Goal: Check status: Check status

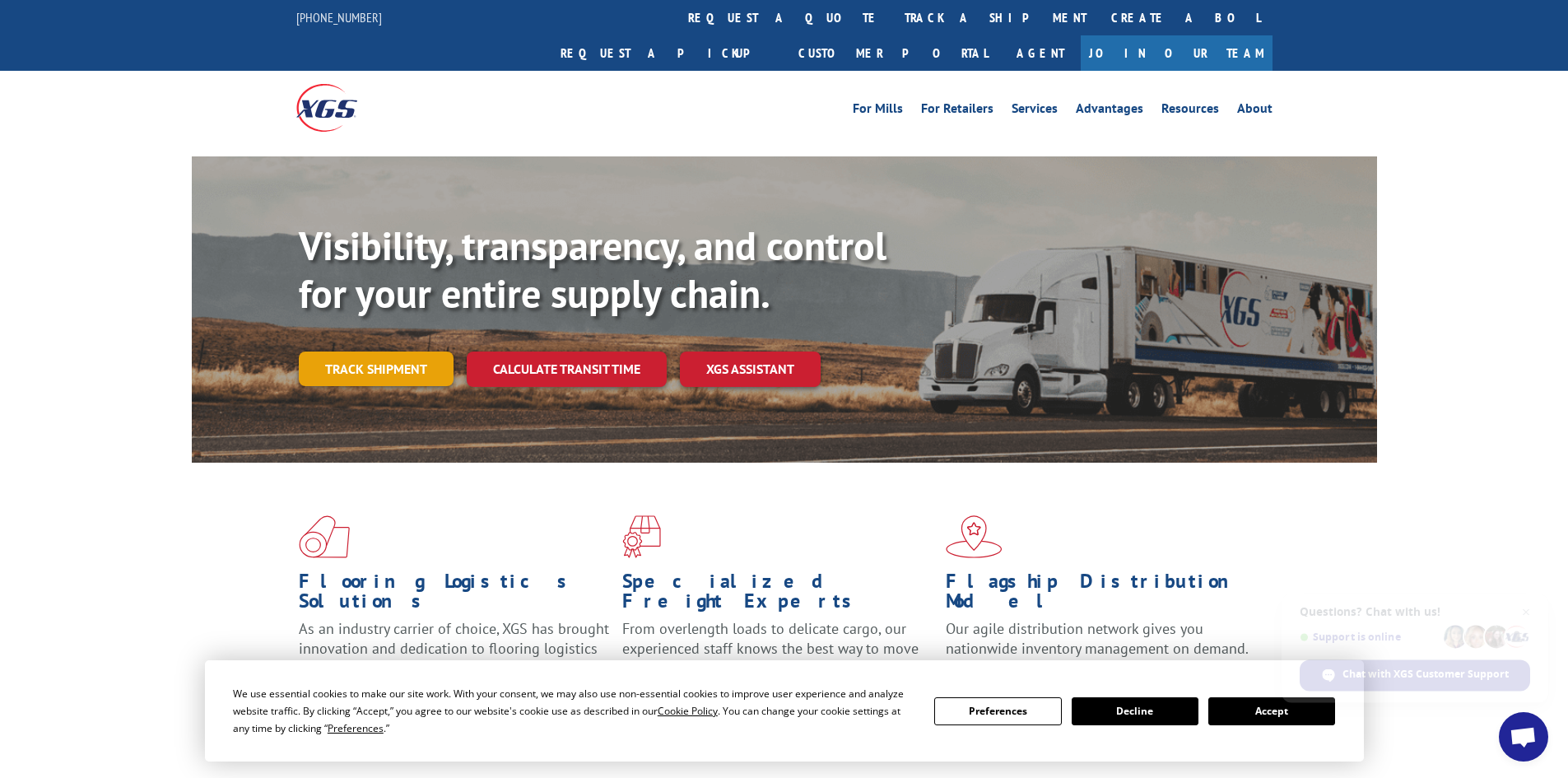
click at [363, 352] on link "Track shipment" at bounding box center [376, 369] width 155 height 35
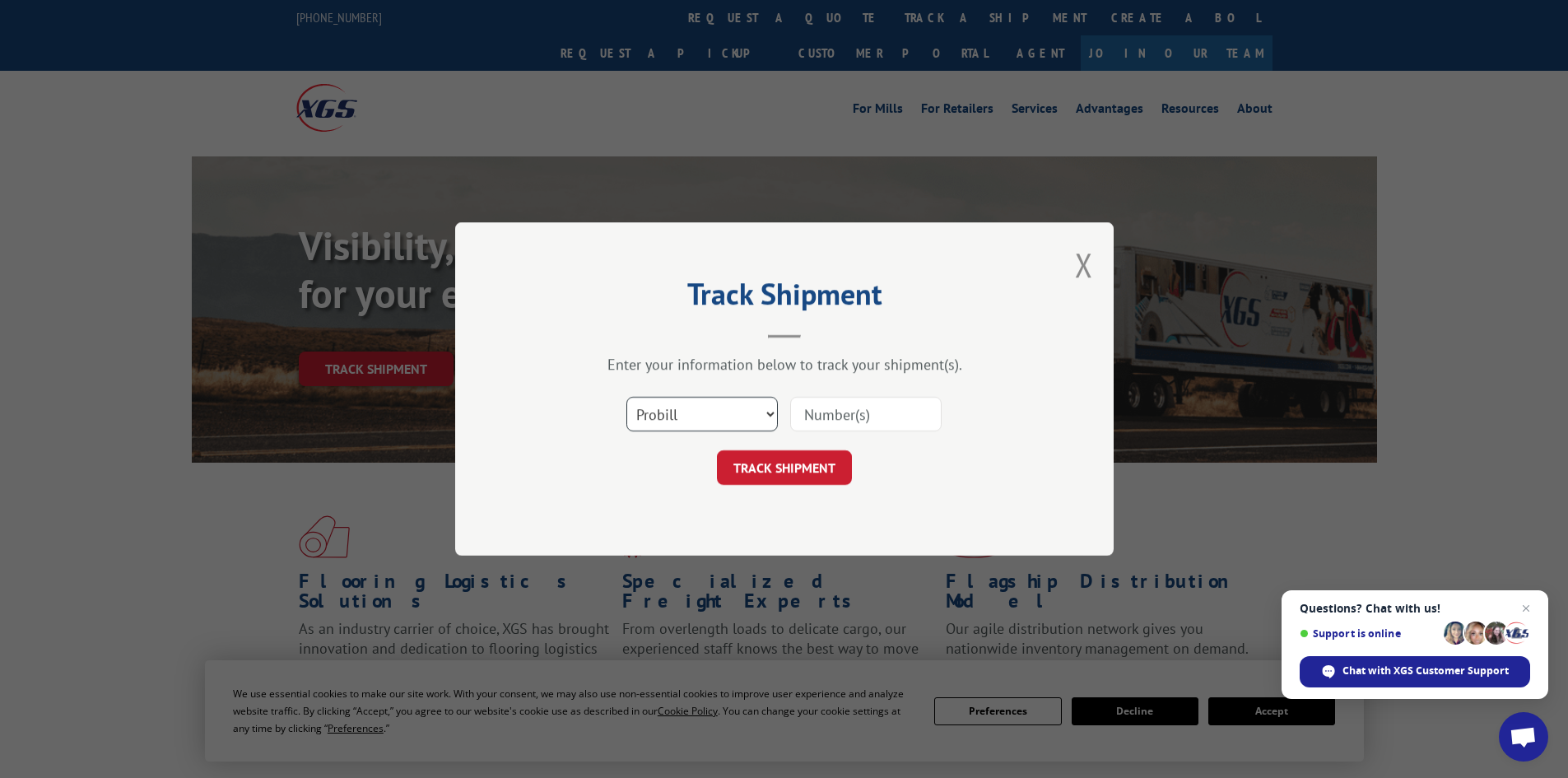
click at [704, 414] on select "Select category... Probill BOL PO" at bounding box center [702, 414] width 151 height 35
select select "po"
click at [627, 397] on select "Select category... Probill BOL PO" at bounding box center [702, 414] width 151 height 35
click at [832, 405] on input at bounding box center [866, 414] width 151 height 35
paste input "37549835"
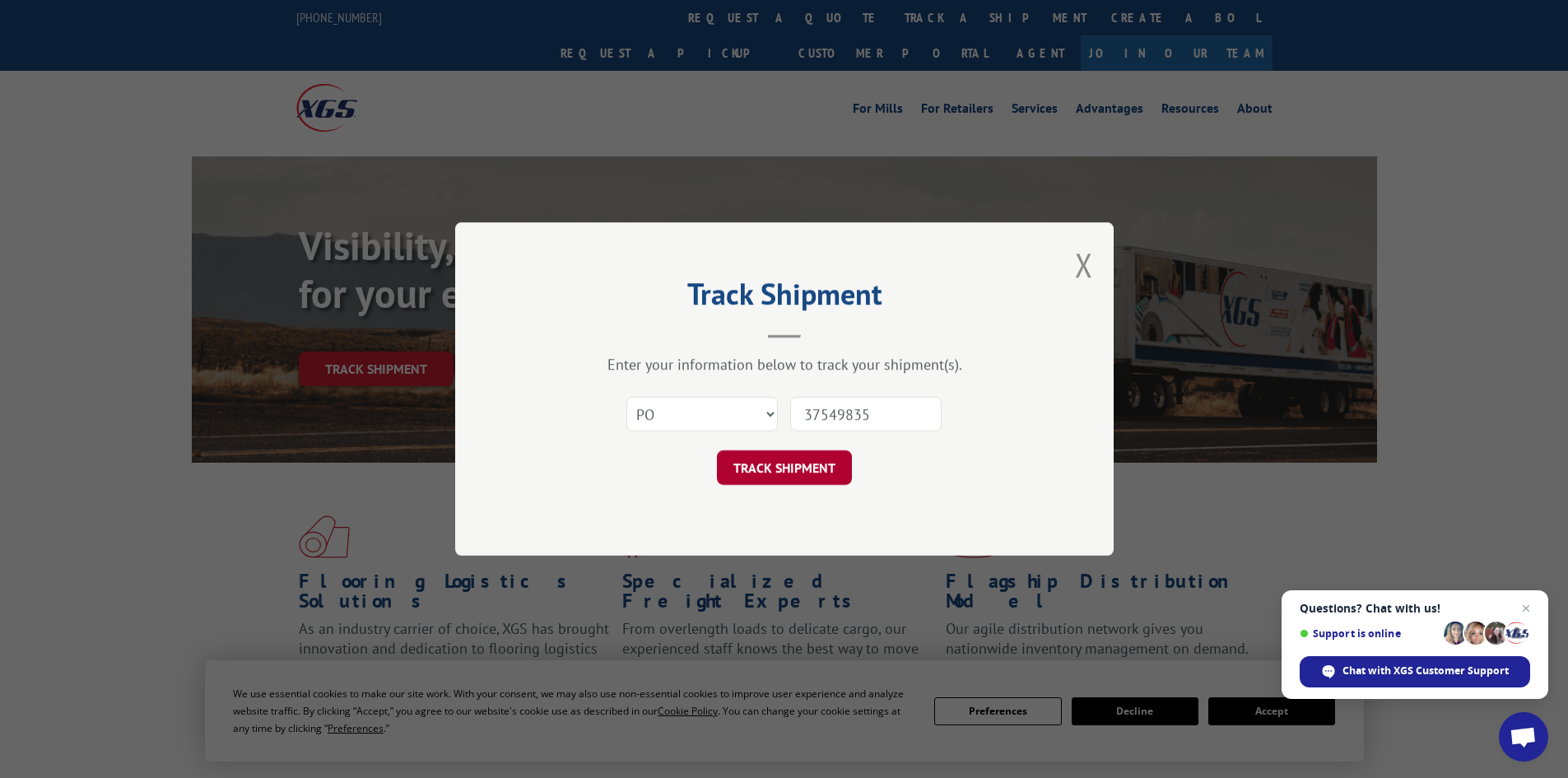
type input "37549835"
click at [790, 473] on button "TRACK SHIPMENT" at bounding box center [784, 467] width 135 height 35
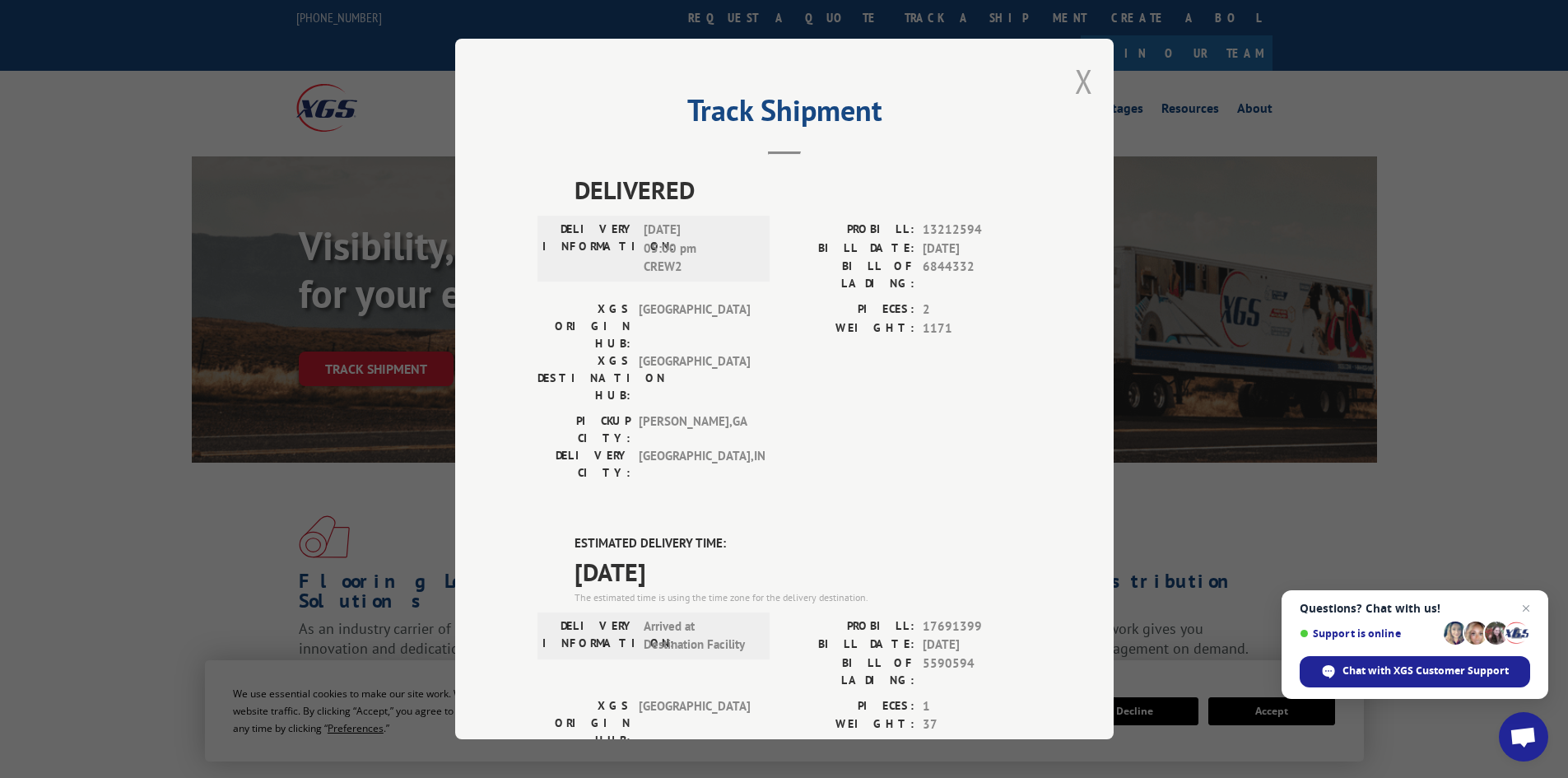
click at [1079, 84] on button "Close modal" at bounding box center [1084, 81] width 18 height 44
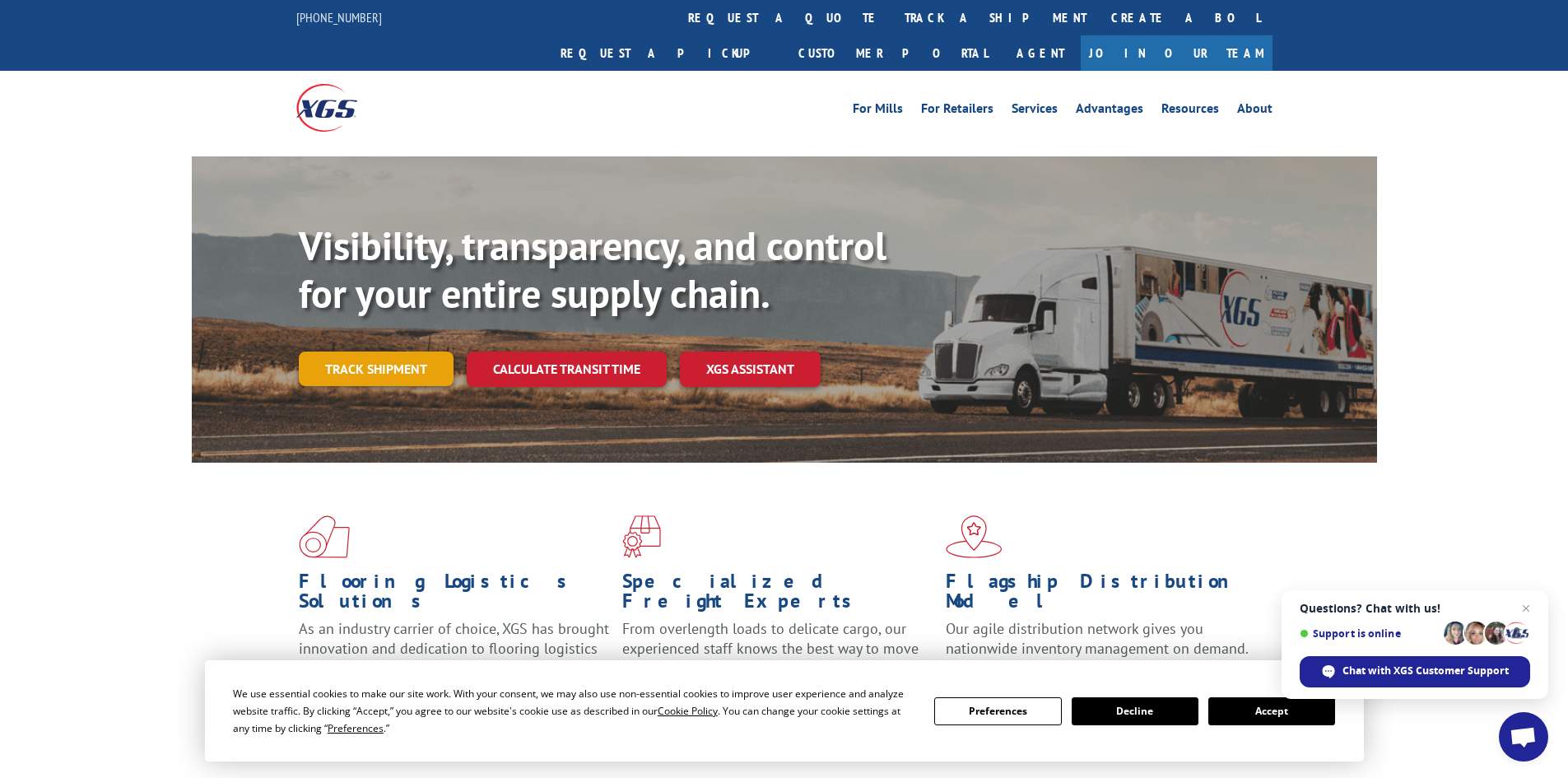
click at [356, 352] on link "Track shipment" at bounding box center [376, 369] width 155 height 35
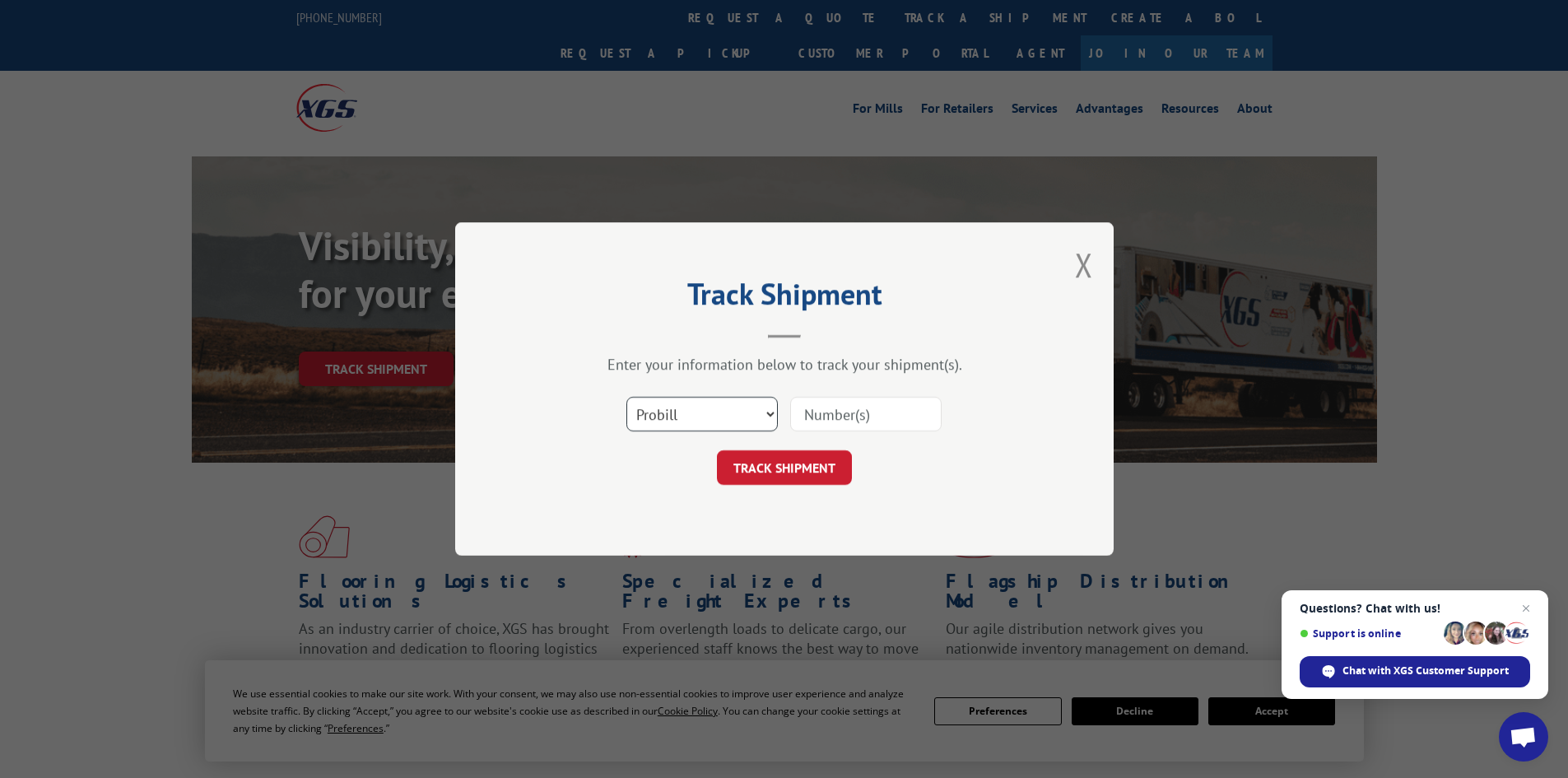
click at [715, 406] on select "Select category... Probill BOL PO" at bounding box center [702, 414] width 151 height 35
select select "po"
click at [627, 397] on select "Select category... Probill BOL PO" at bounding box center [702, 414] width 151 height 35
click at [862, 427] on input at bounding box center [866, 414] width 151 height 35
paste input "37549835"
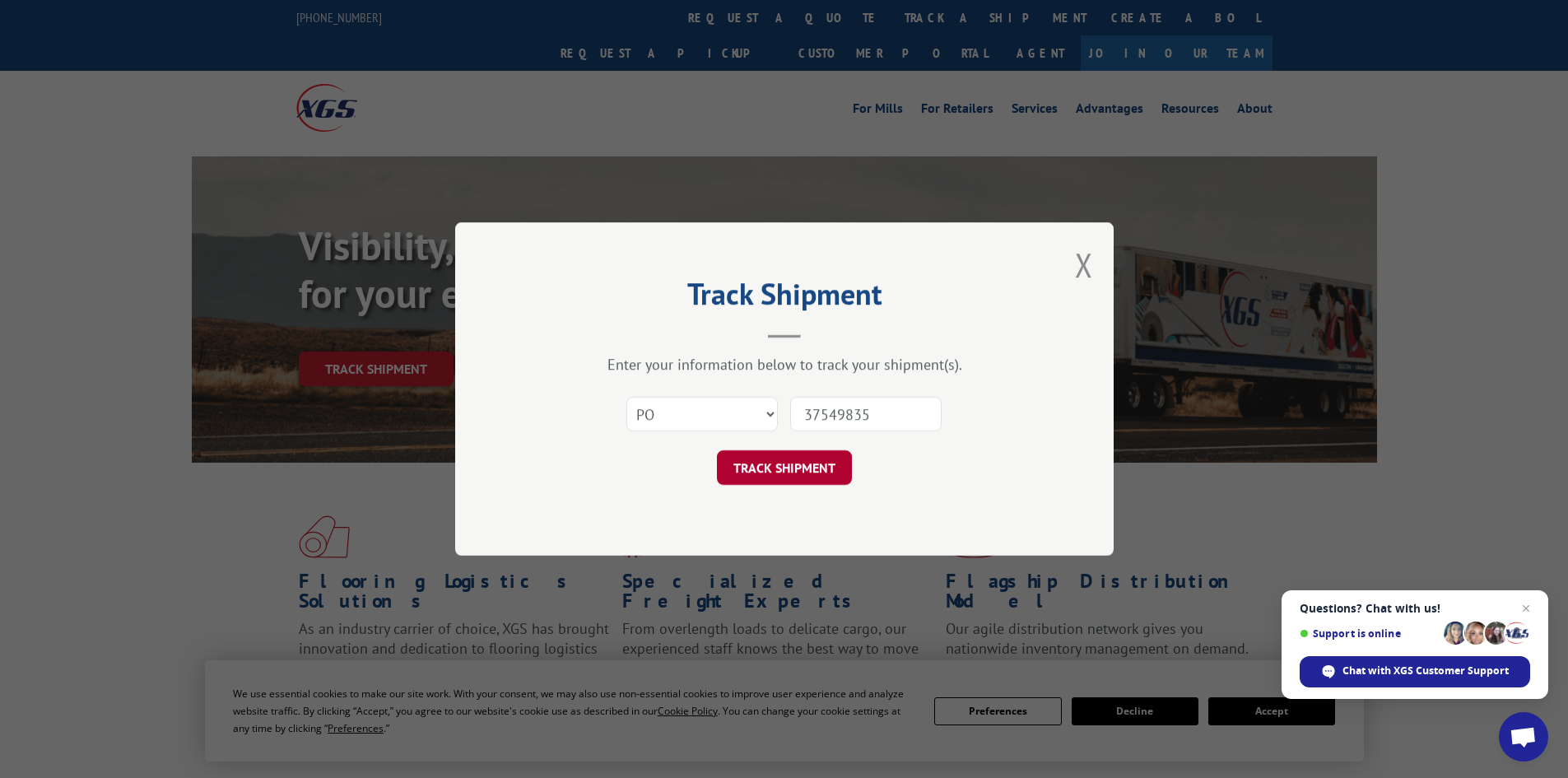
type input "37549835"
click at [787, 463] on button "TRACK SHIPMENT" at bounding box center [784, 467] width 135 height 35
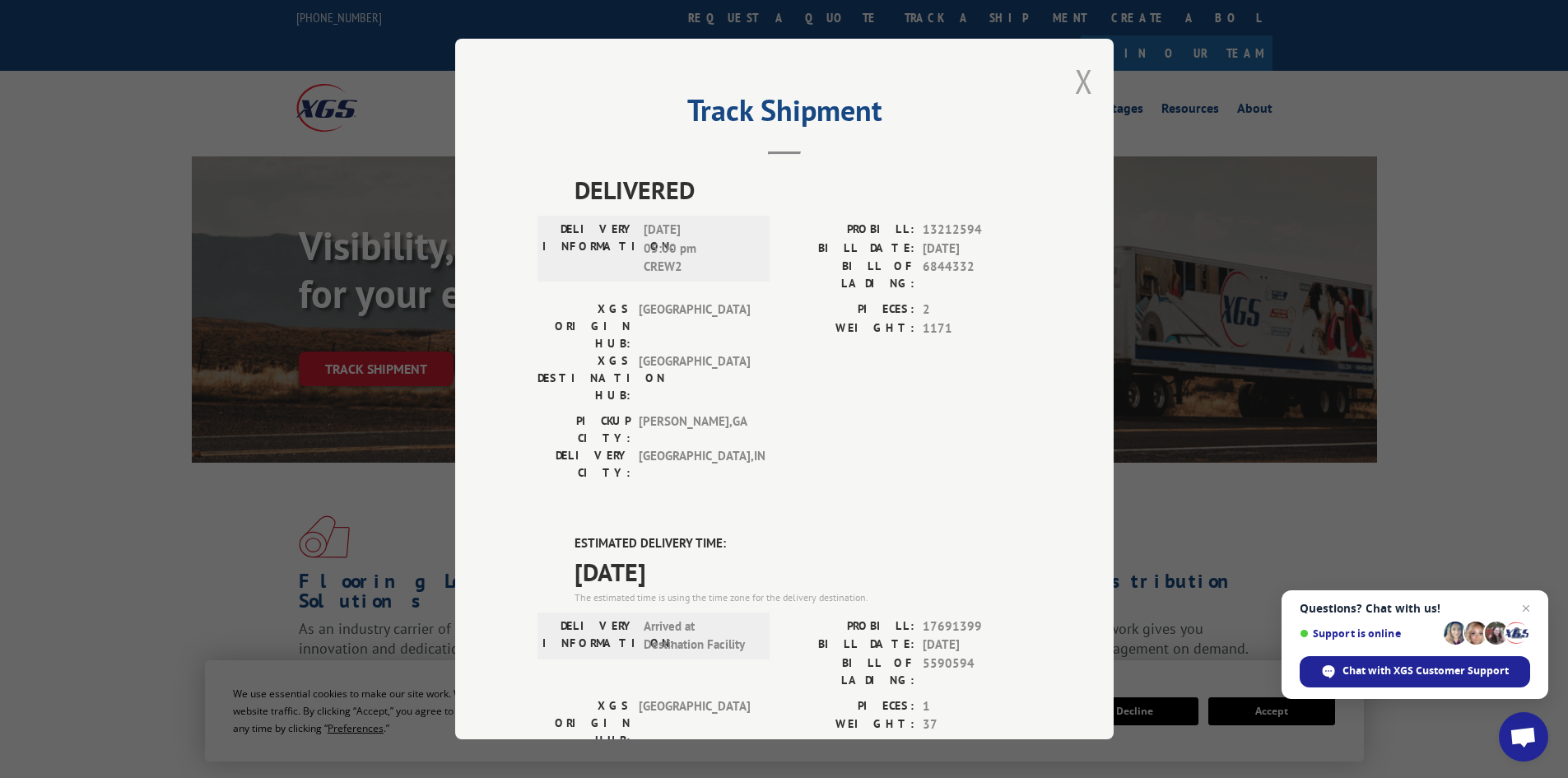
click at [1079, 76] on button "Close modal" at bounding box center [1084, 81] width 18 height 44
